Goal: Understand process/instructions

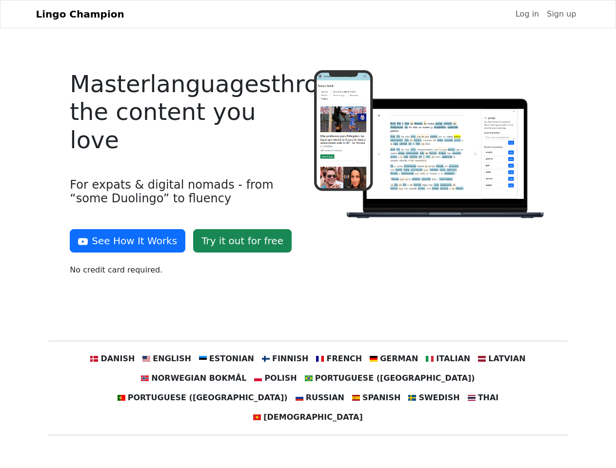
click at [308, 234] on div at bounding box center [430, 177] width 244 height 214
click at [124, 241] on button "See How It Works" at bounding box center [128, 240] width 116 height 23
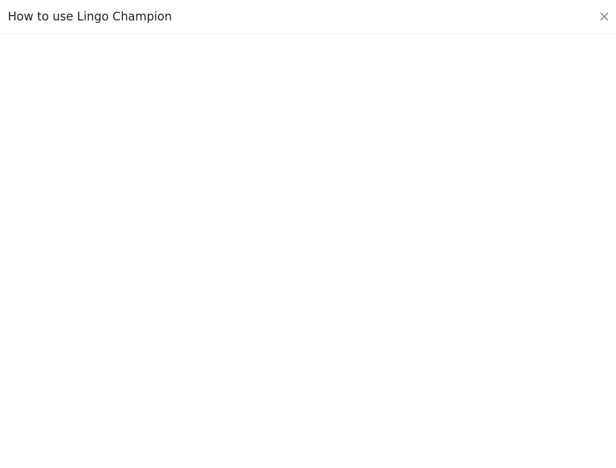
click at [129, 359] on div at bounding box center [308, 251] width 570 height 338
click at [179, 359] on div at bounding box center [308, 251] width 570 height 338
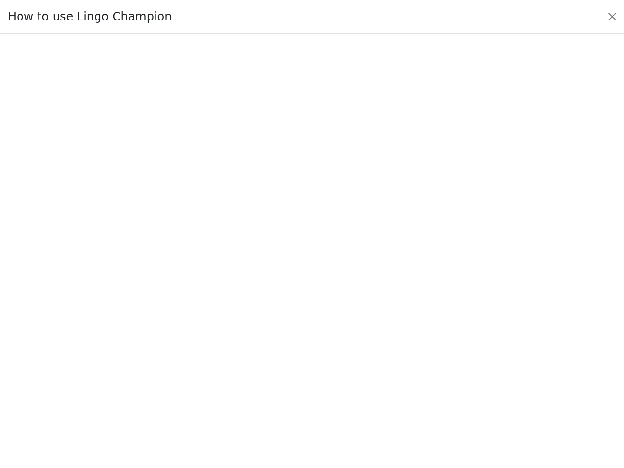
click at [233, 359] on div at bounding box center [312, 251] width 579 height 342
click at [286, 359] on div at bounding box center [312, 251] width 579 height 342
click at [335, 359] on div at bounding box center [312, 251] width 579 height 342
click at [385, 359] on div at bounding box center [312, 251] width 579 height 342
click at [435, 359] on div at bounding box center [312, 251] width 579 height 342
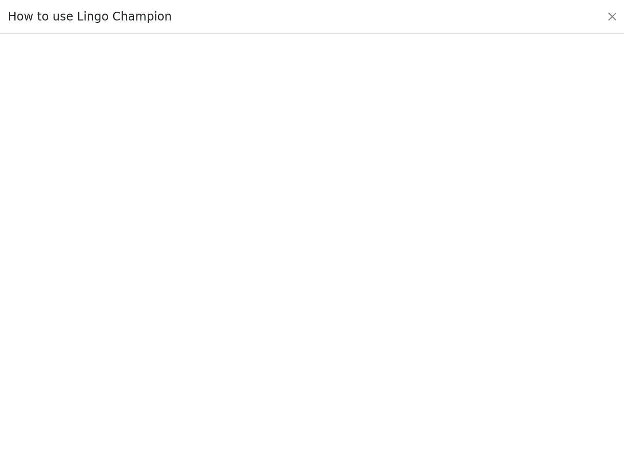
click at [485, 359] on div at bounding box center [312, 251] width 579 height 342
